Goal: Task Accomplishment & Management: Use online tool/utility

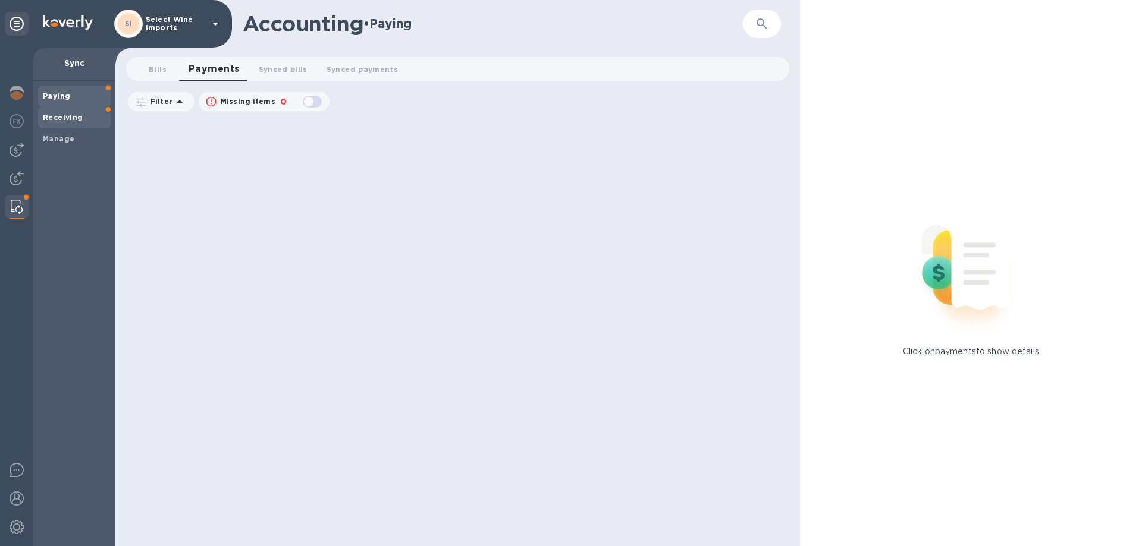
click at [58, 114] on b "Receiving" at bounding box center [63, 117] width 40 height 9
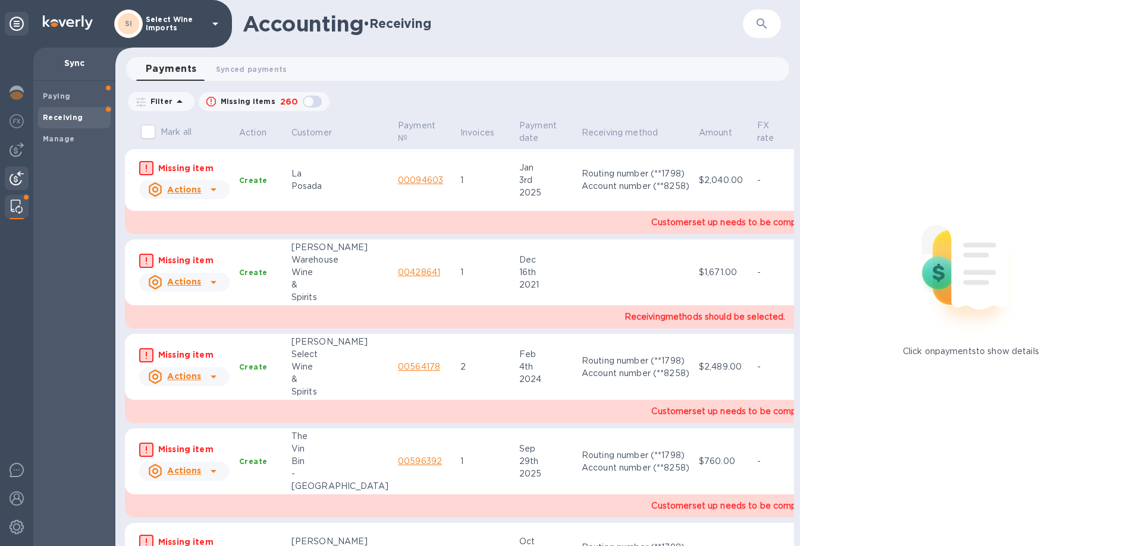
click at [18, 175] on img at bounding box center [17, 178] width 14 height 14
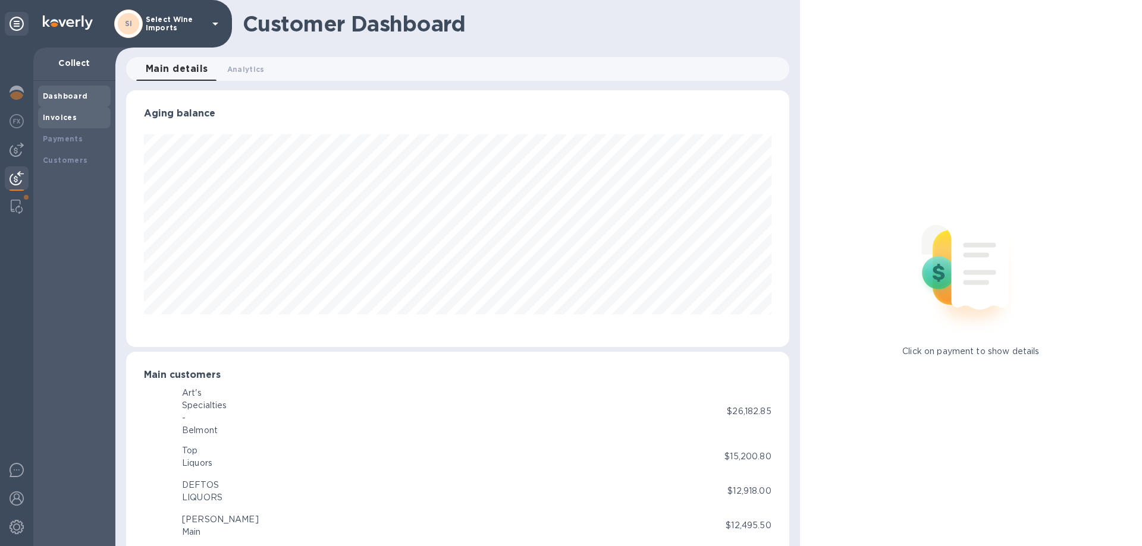
scroll to position [594351, 593950]
click at [62, 140] on b "Payments" at bounding box center [63, 138] width 40 height 9
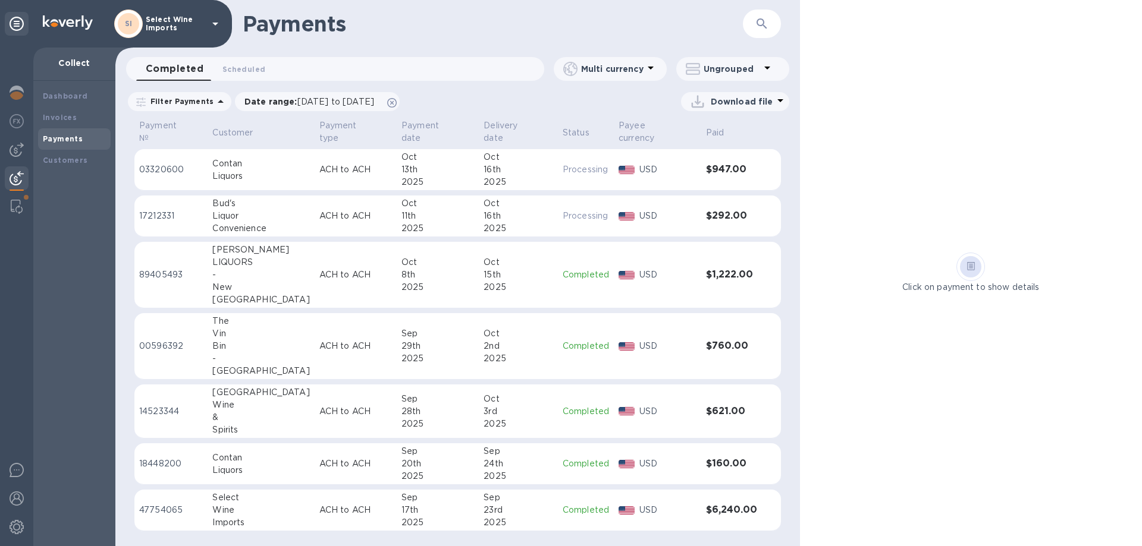
click at [243, 256] on div "LIQUORS" at bounding box center [260, 262] width 97 height 12
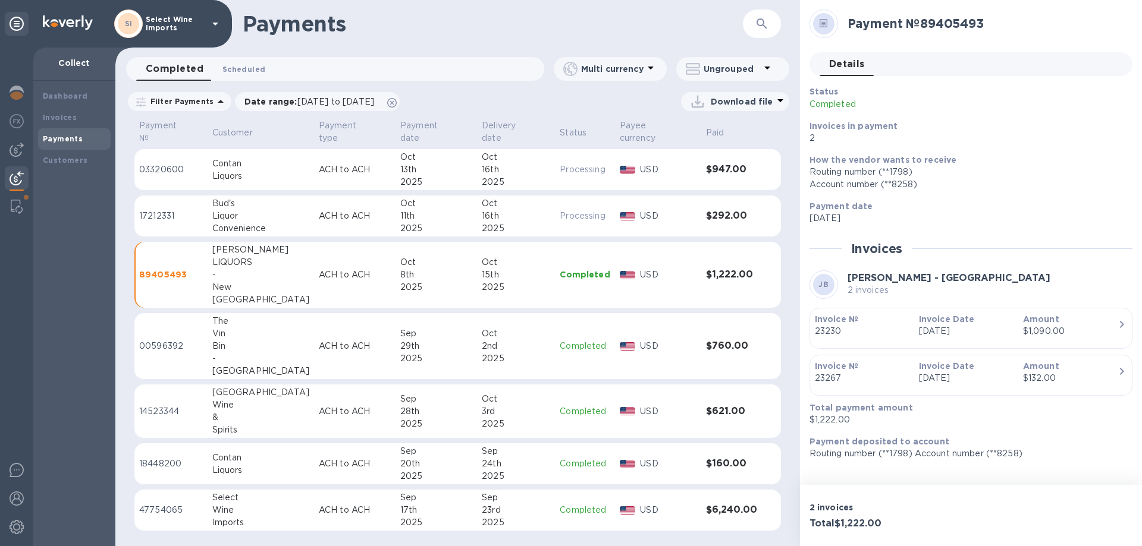
click at [241, 71] on span "Scheduled 0" at bounding box center [243, 69] width 43 height 12
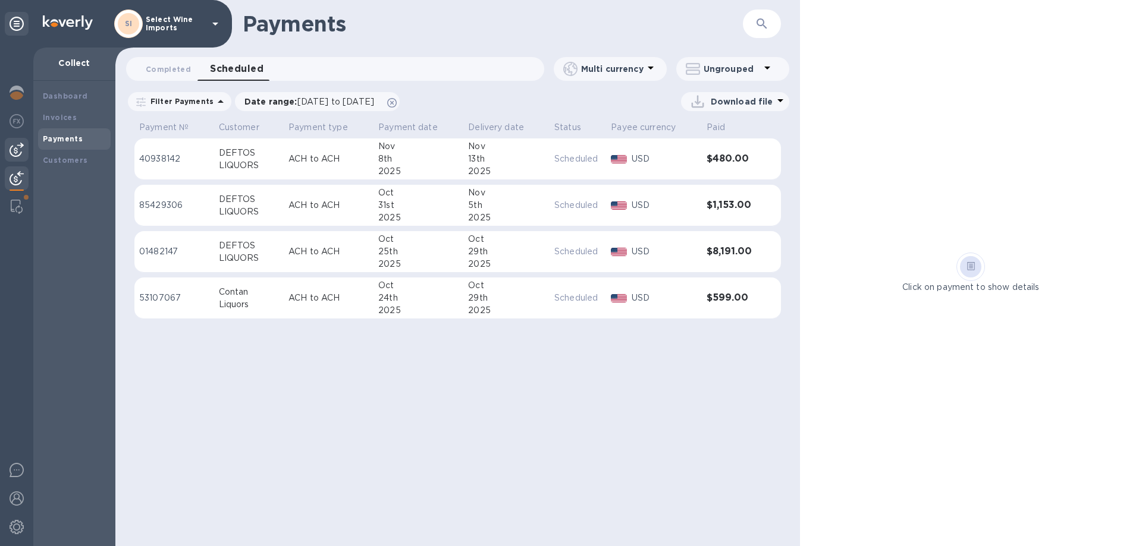
click at [20, 147] on img at bounding box center [17, 150] width 14 height 14
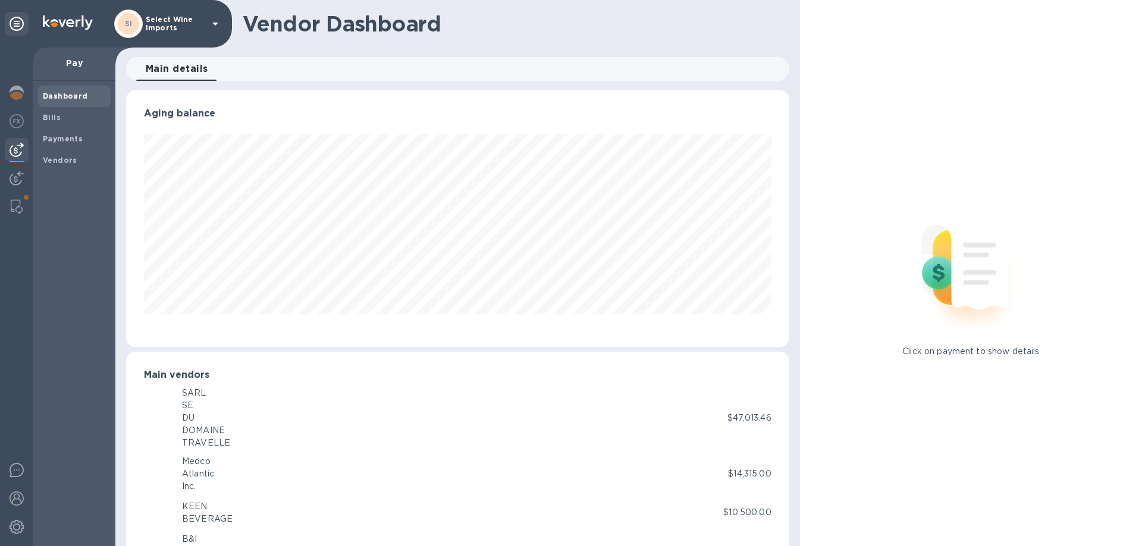
scroll to position [257, 658]
click at [49, 115] on b "Bills" at bounding box center [52, 117] width 18 height 9
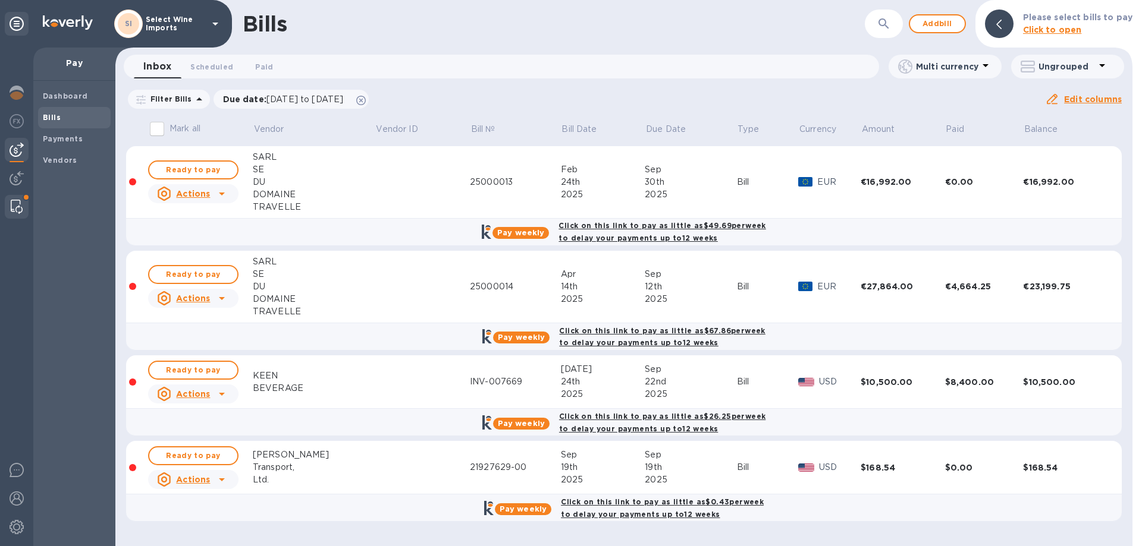
click at [17, 210] on img at bounding box center [17, 207] width 12 height 14
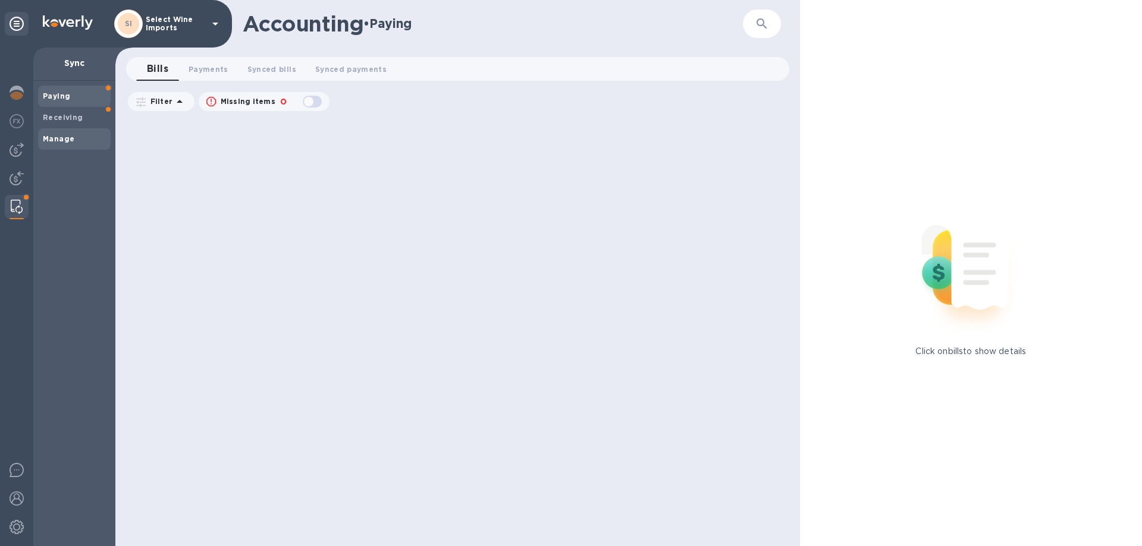
click at [61, 135] on b "Manage" at bounding box center [59, 138] width 32 height 9
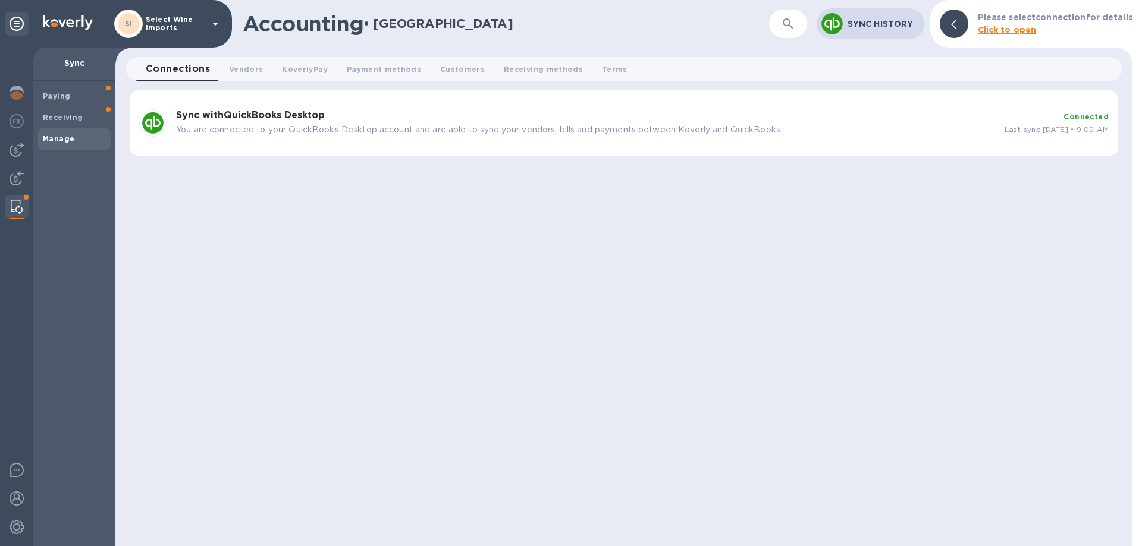
click at [208, 122] on div "Sync with QuickBooks Desktop You are connected to your QuickBooks Desktop accou…" at bounding box center [585, 123] width 828 height 36
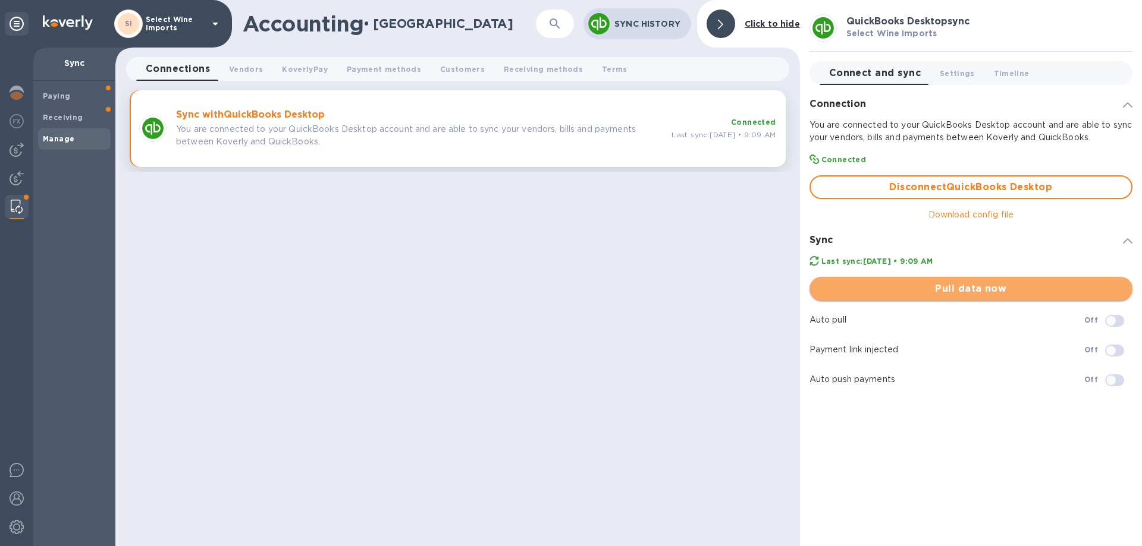
click at [961, 288] on span "Pull data now" at bounding box center [971, 289] width 304 height 14
